Goal: Obtain resource: Download file/media

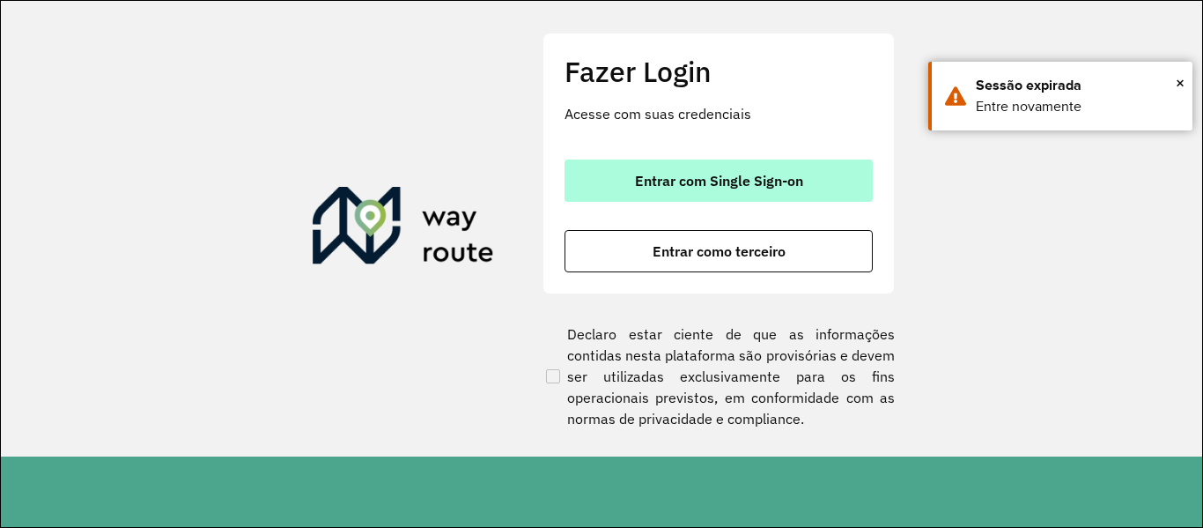
click at [731, 175] on font "Entrar com Single Sign-on" at bounding box center [719, 181] width 168 height 18
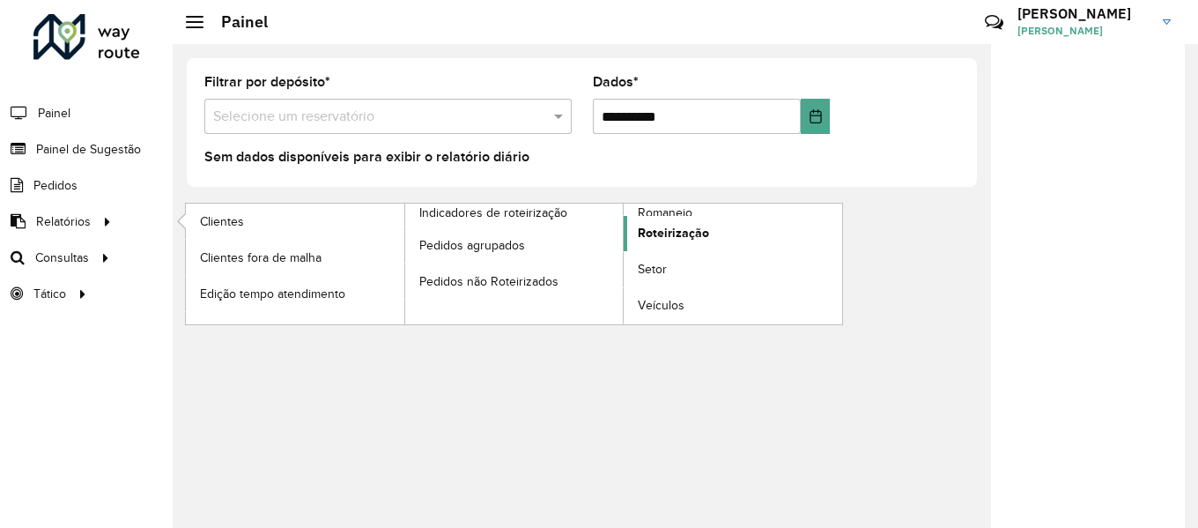
click at [643, 227] on font "Roteirização" at bounding box center [673, 233] width 71 height 14
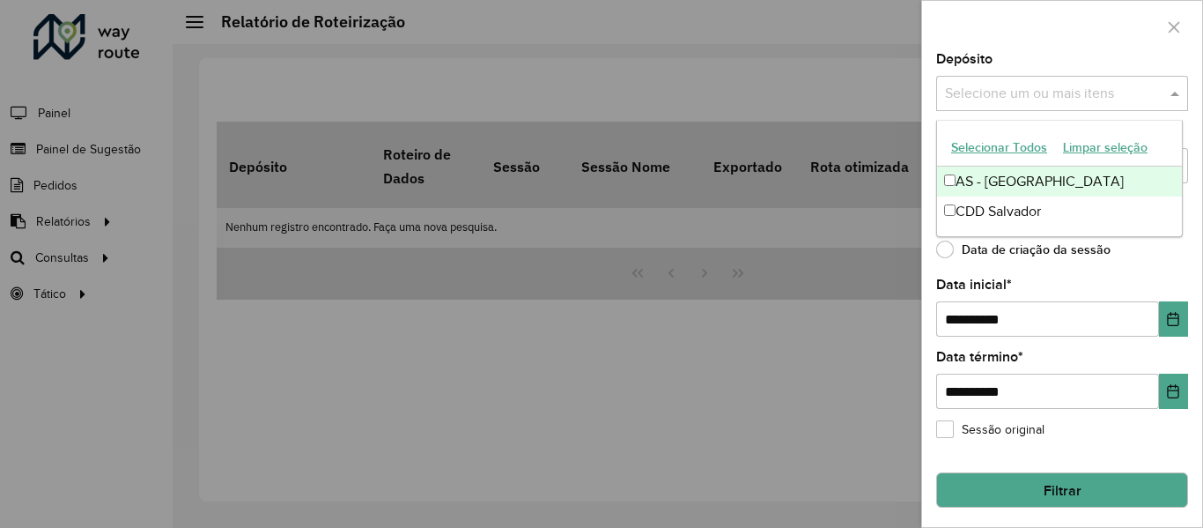
click at [1018, 106] on div "Selecione um ou mais itens" at bounding box center [1062, 93] width 252 height 35
click at [996, 151] on font "Selecionar todos" at bounding box center [997, 149] width 93 height 14
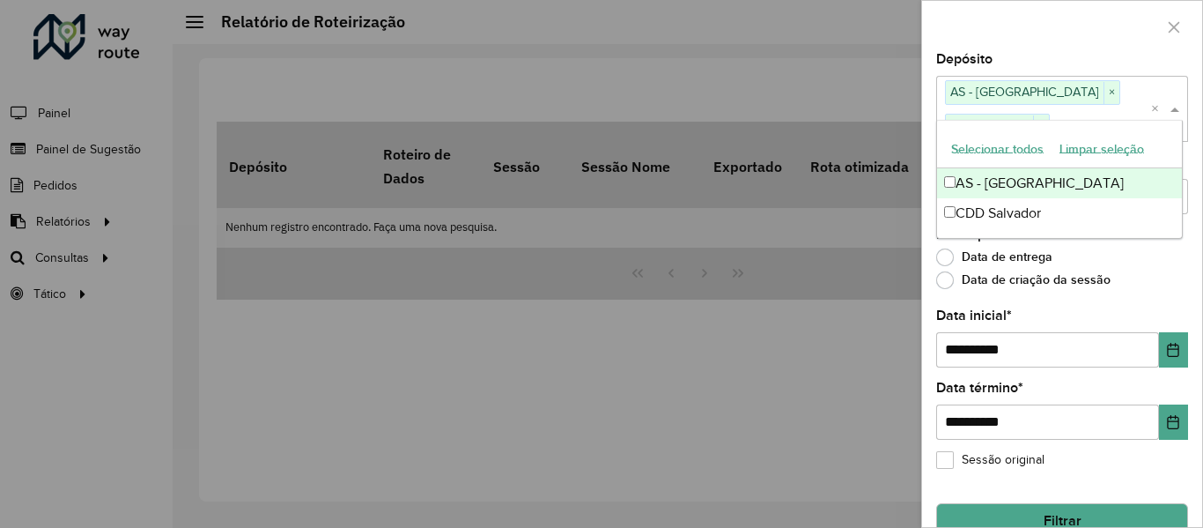
click at [987, 23] on div at bounding box center [1062, 27] width 280 height 52
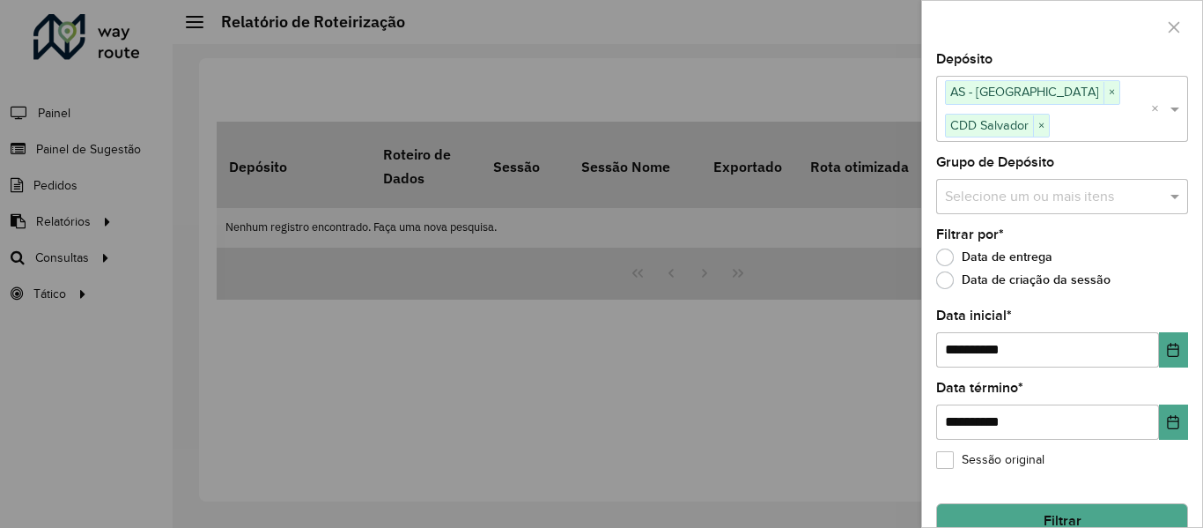
click at [1004, 203] on input "text" at bounding box center [1054, 196] width 226 height 21
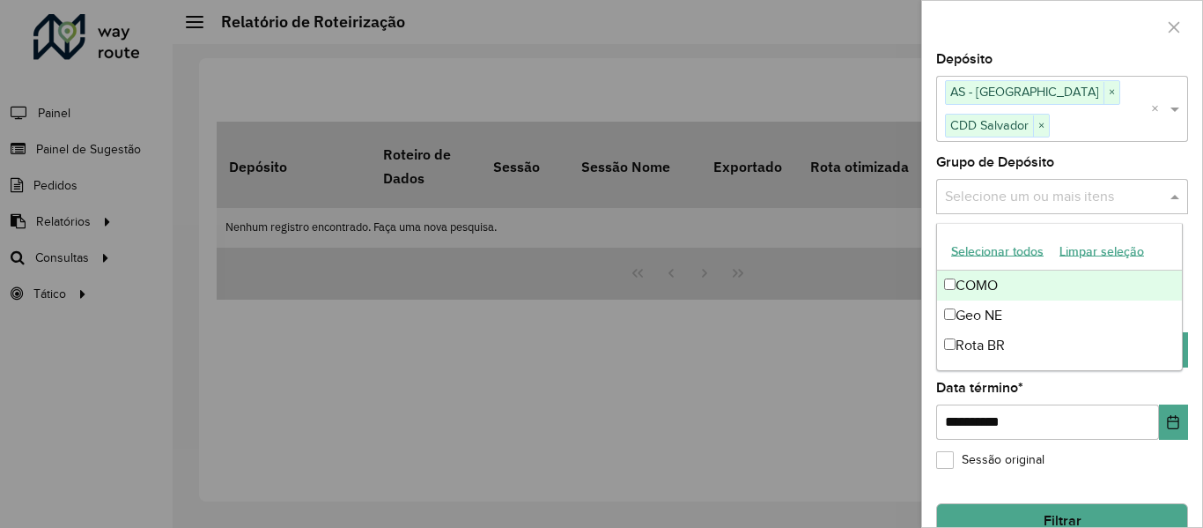
click at [975, 249] on font "Selecionar todos" at bounding box center [997, 251] width 93 height 14
click at [1003, 33] on div at bounding box center [1062, 27] width 280 height 52
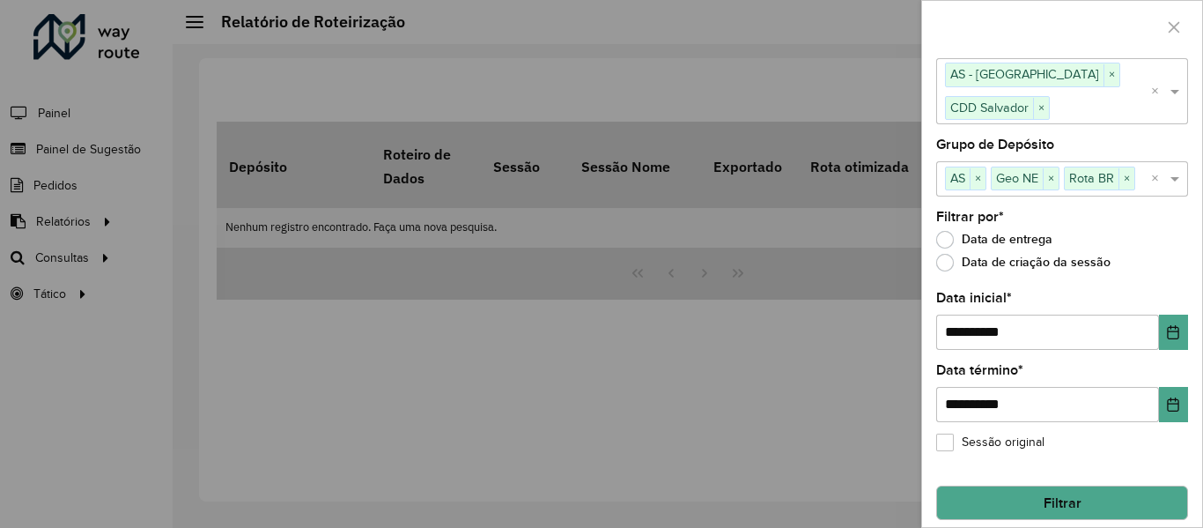
scroll to position [33, 0]
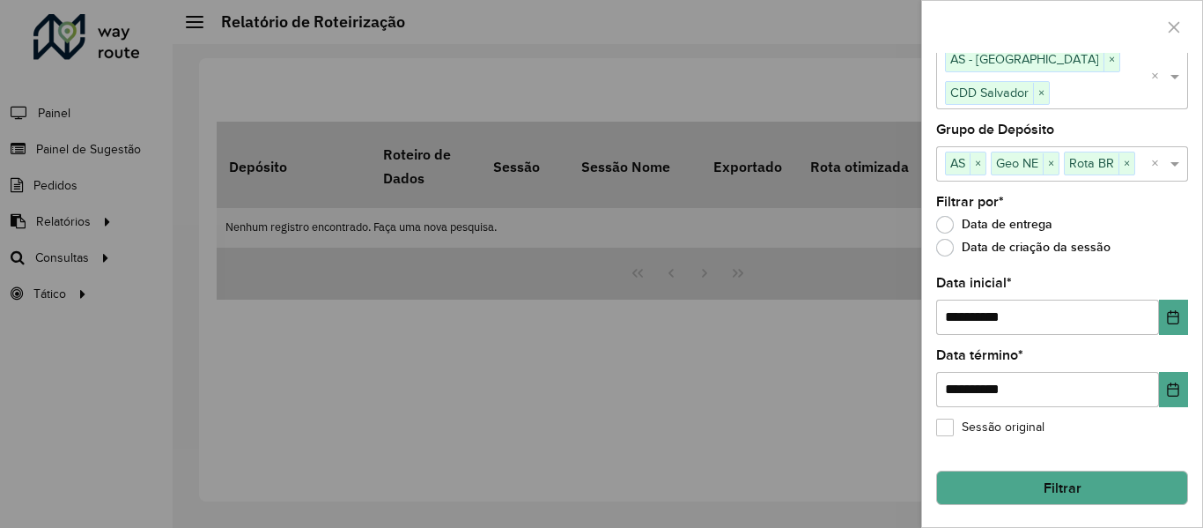
click at [994, 479] on button "Filtrar" at bounding box center [1062, 487] width 252 height 35
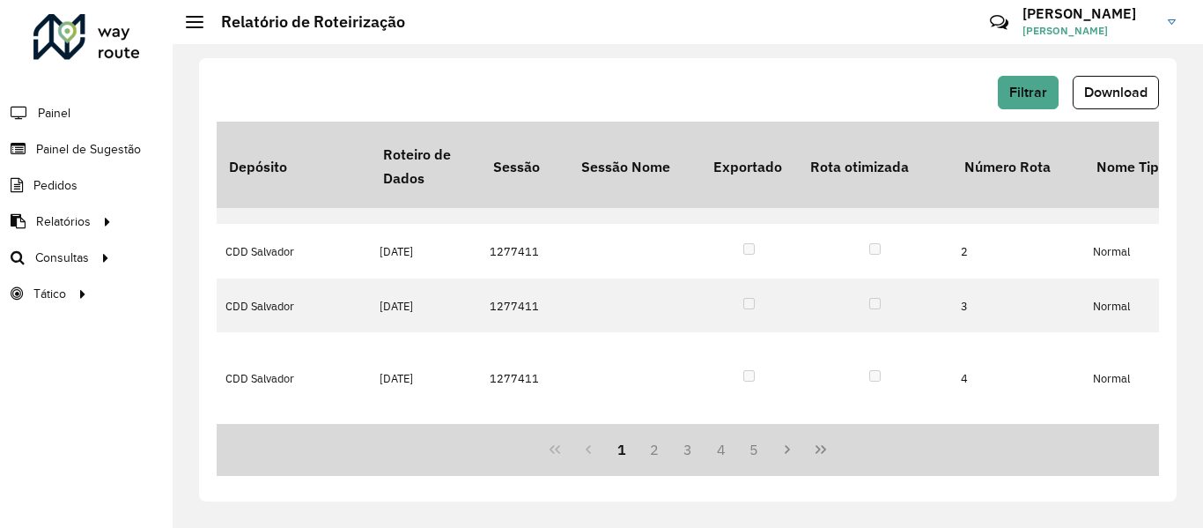
scroll to position [88, 0]
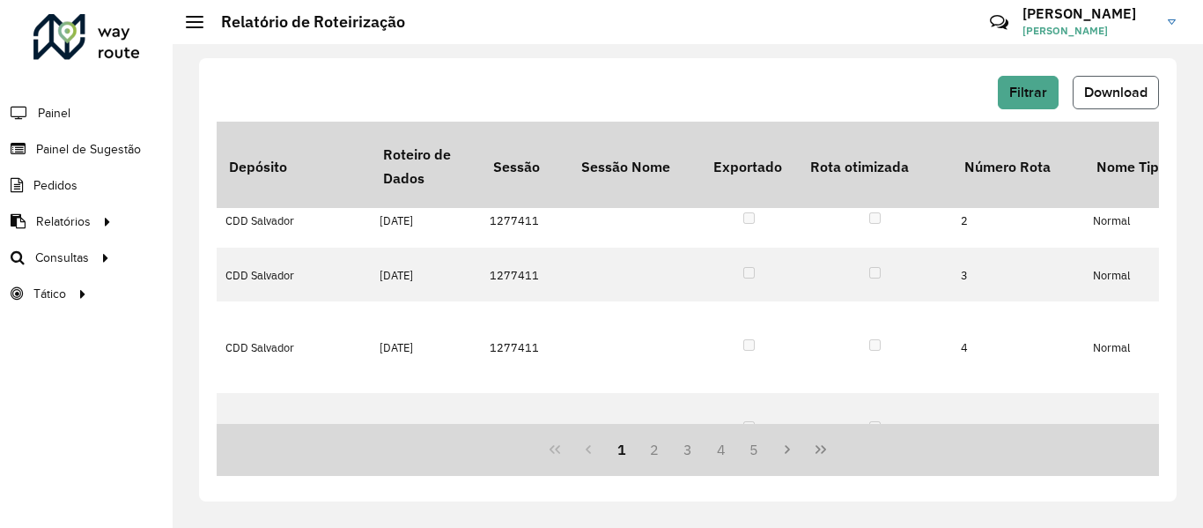
click at [1101, 92] on font "Download" at bounding box center [1116, 92] width 63 height 15
drag, startPoint x: 579, startPoint y: 29, endPoint x: 536, endPoint y: 65, distance: 56.3
click at [579, 29] on hb-header "Relatório de Roteirização Críticas? Dúvidas? Elógios? Sugestões? Entre em conta…" at bounding box center [688, 22] width 1031 height 44
